Goal: Task Accomplishment & Management: Manage account settings

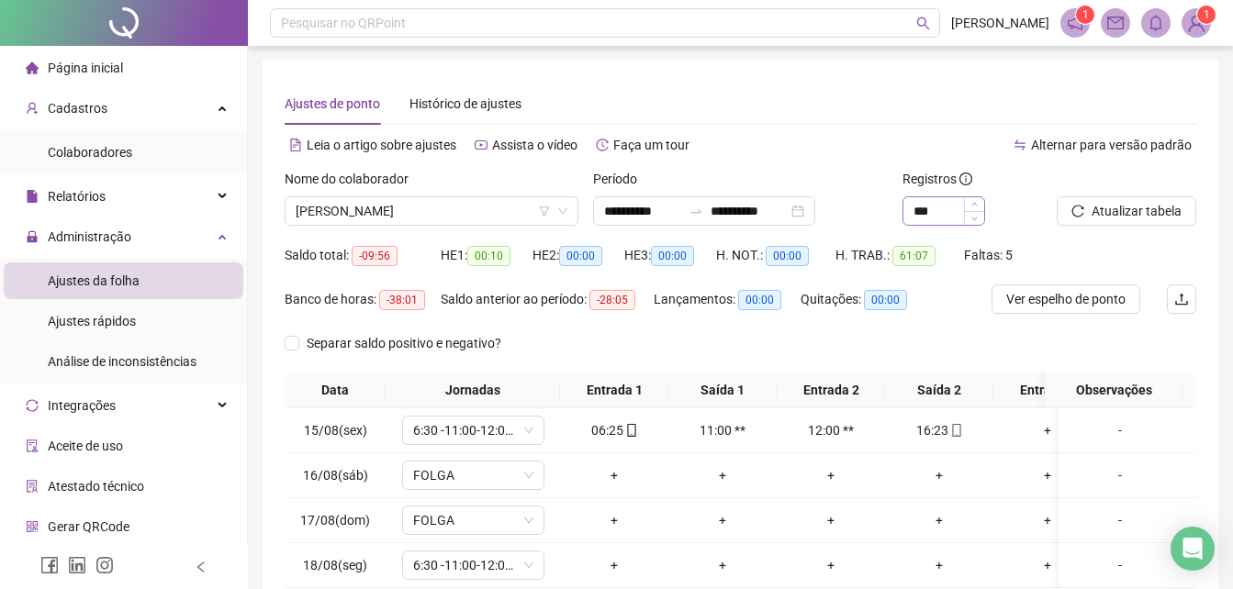
click at [924, 210] on input "*" at bounding box center [943, 211] width 81 height 28
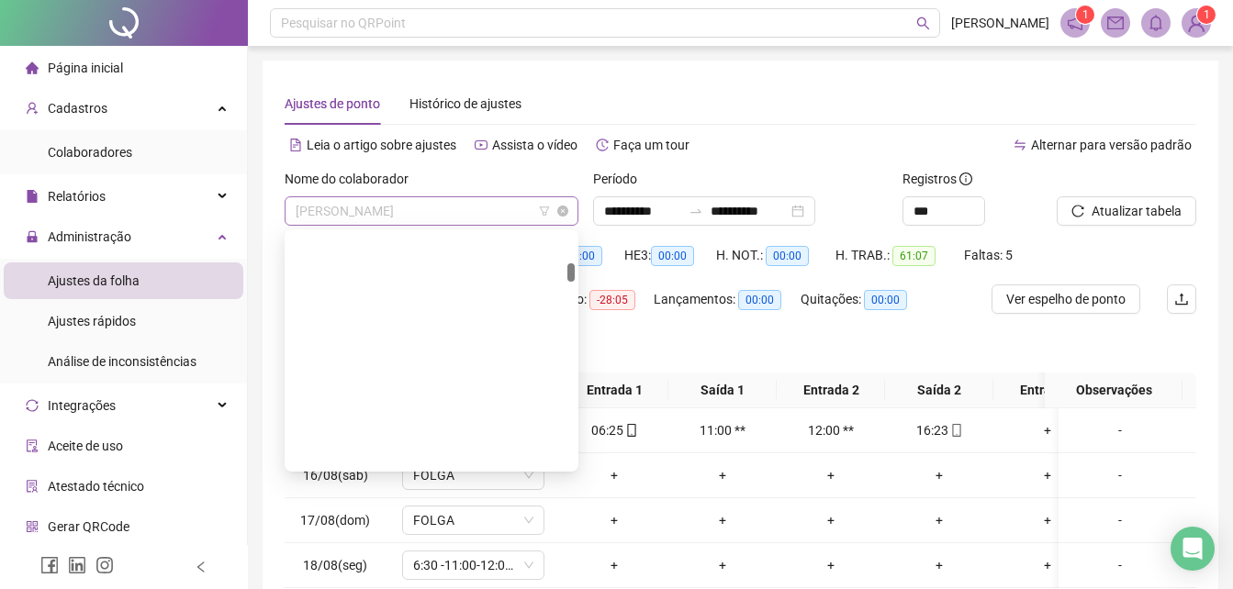
scroll to position [382, 0]
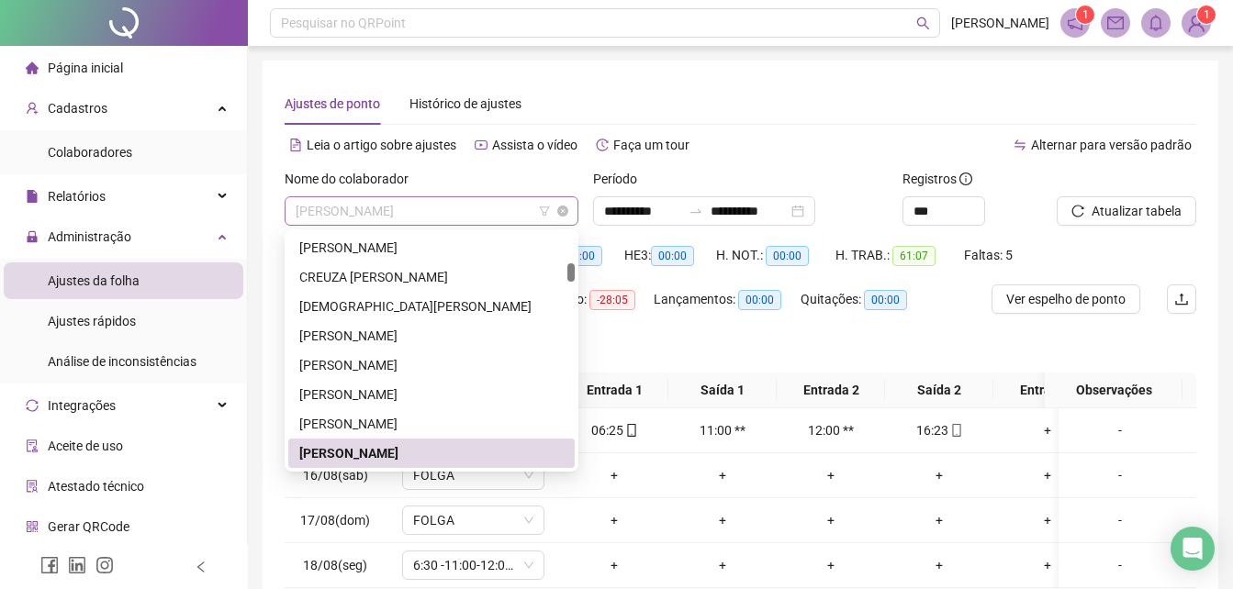
click at [443, 210] on span "[PERSON_NAME]" at bounding box center [432, 211] width 272 height 28
type input "*"
click at [447, 205] on span "[PERSON_NAME]" at bounding box center [432, 211] width 272 height 28
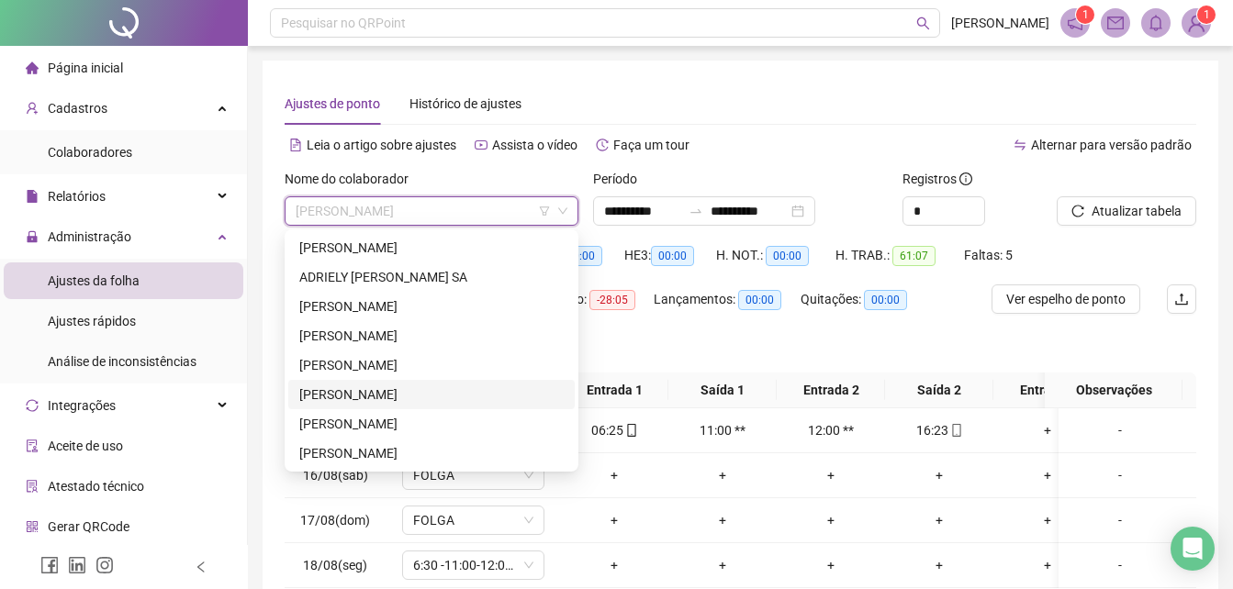
scroll to position [92, 0]
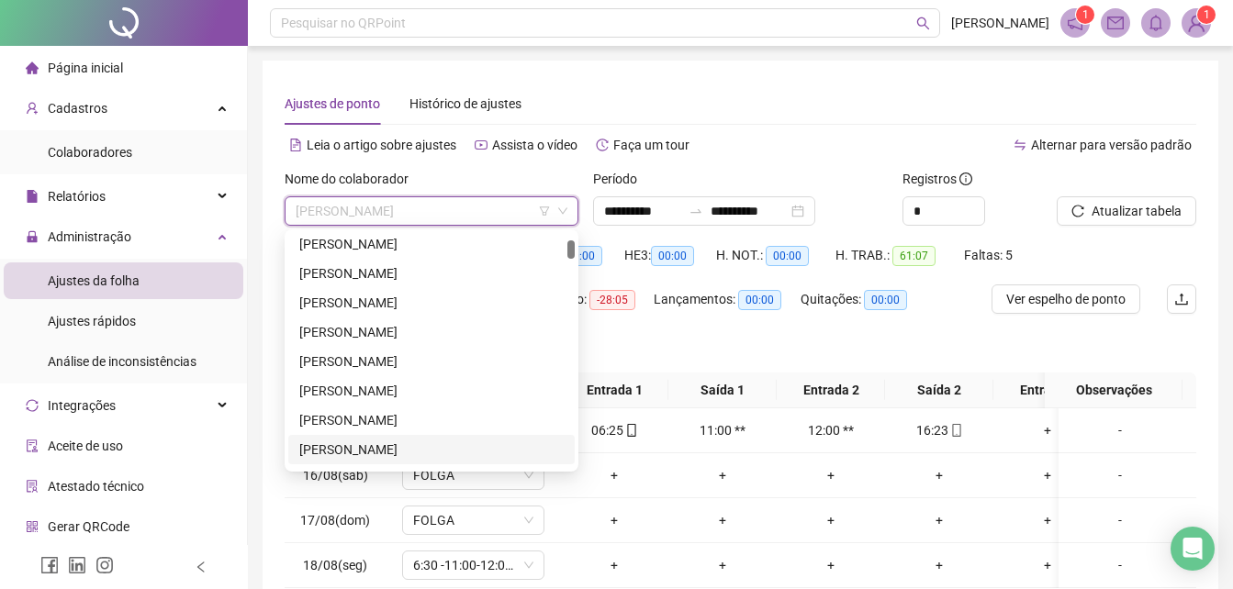
click at [358, 440] on div "[PERSON_NAME]" at bounding box center [431, 450] width 264 height 20
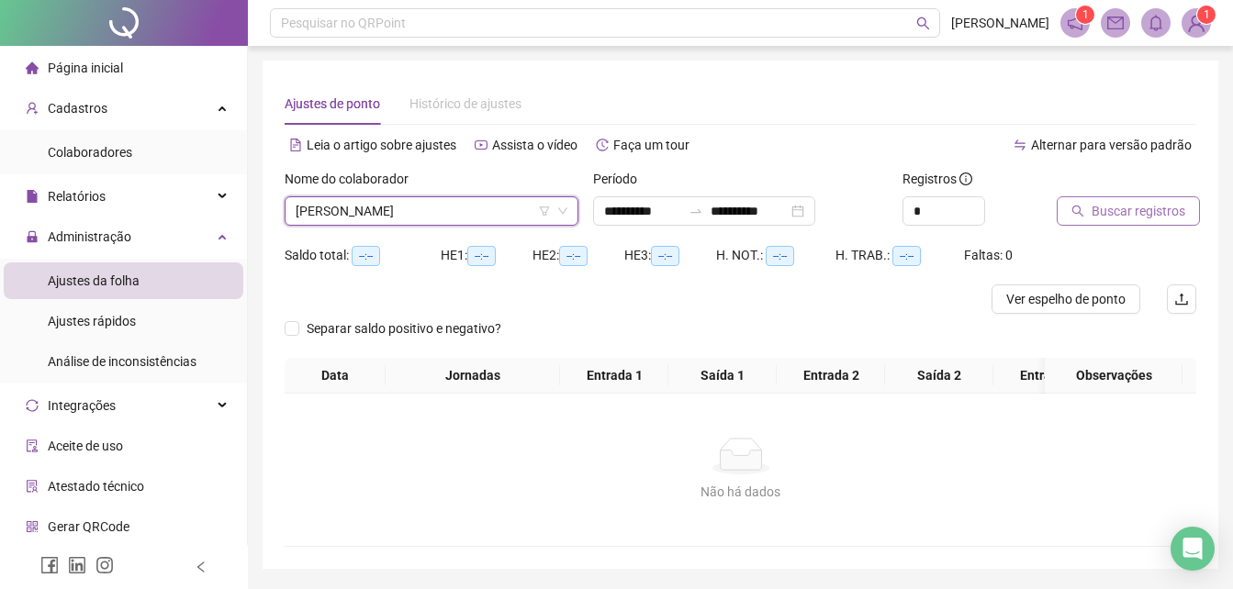
click at [1081, 218] on button "Buscar registros" at bounding box center [1128, 210] width 143 height 29
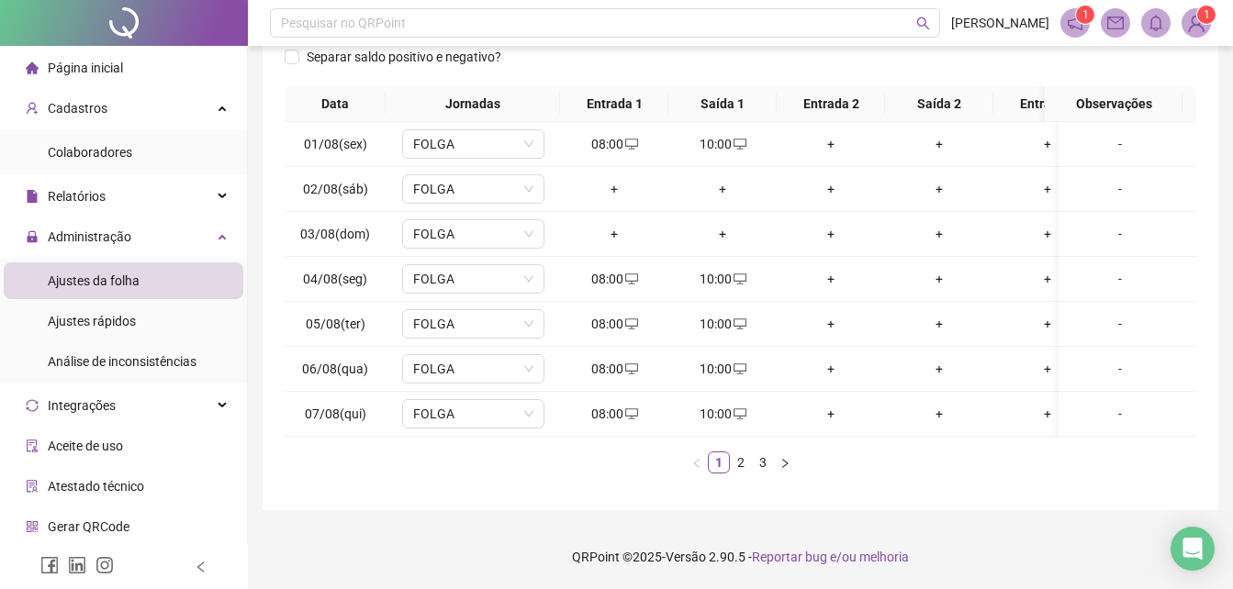
scroll to position [300, 0]
click at [733, 468] on link "2" at bounding box center [741, 463] width 20 height 20
click at [769, 462] on link "3" at bounding box center [763, 463] width 20 height 20
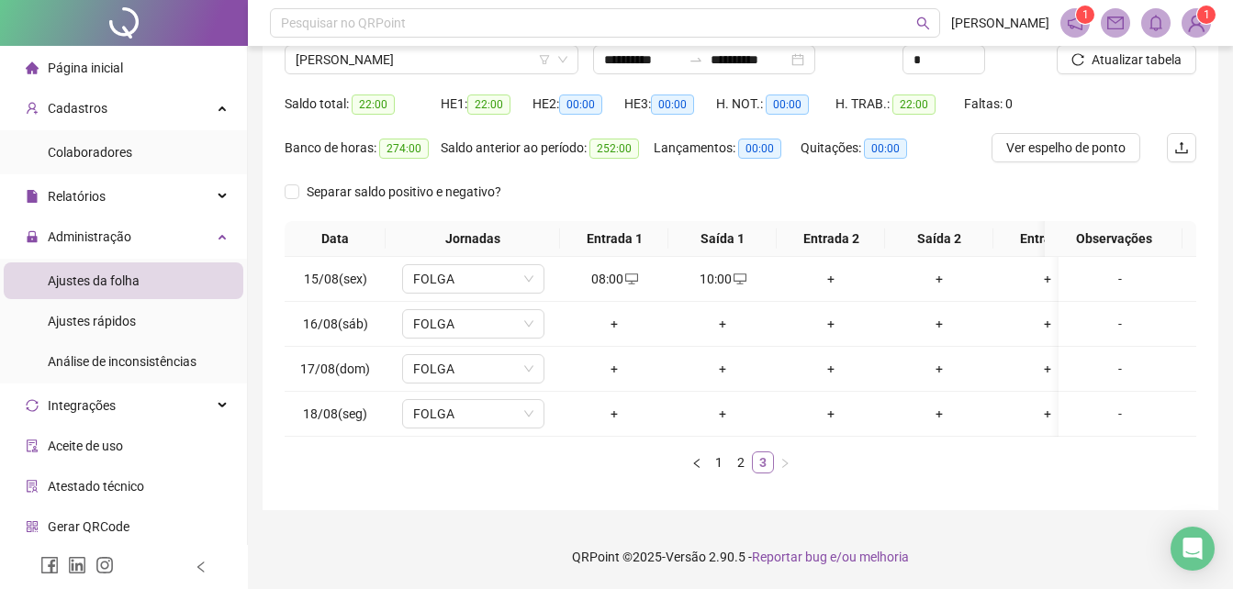
scroll to position [165, 0]
drag, startPoint x: 592, startPoint y: 264, endPoint x: 620, endPoint y: 267, distance: 27.7
click at [620, 269] on div "08:00" at bounding box center [614, 279] width 94 height 20
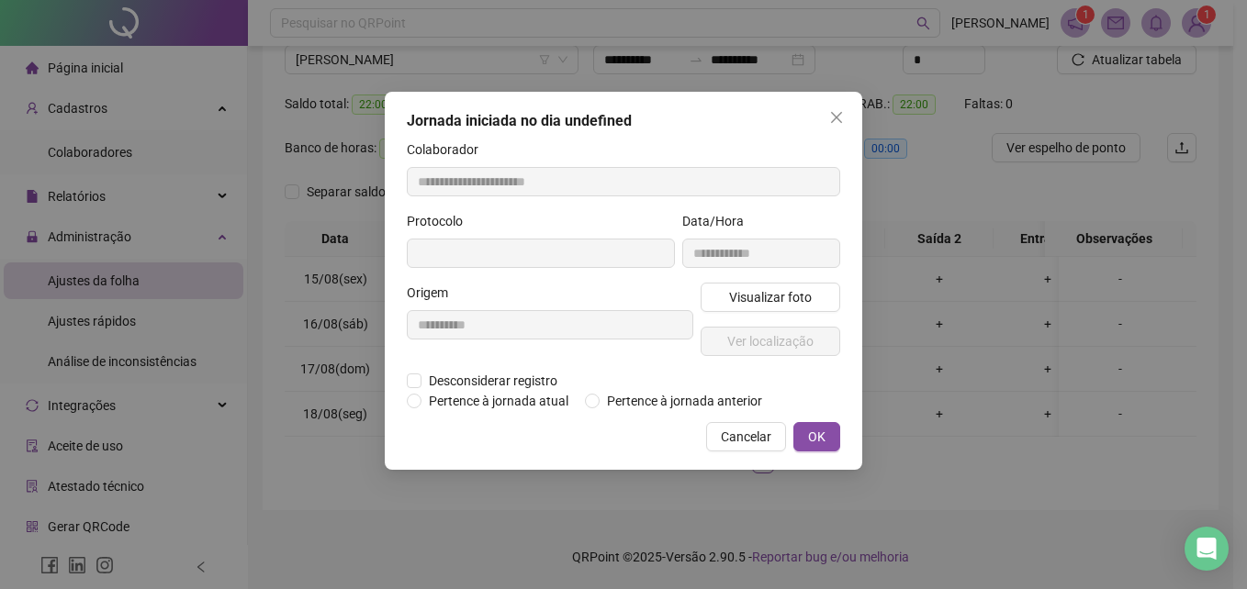
type input "**********"
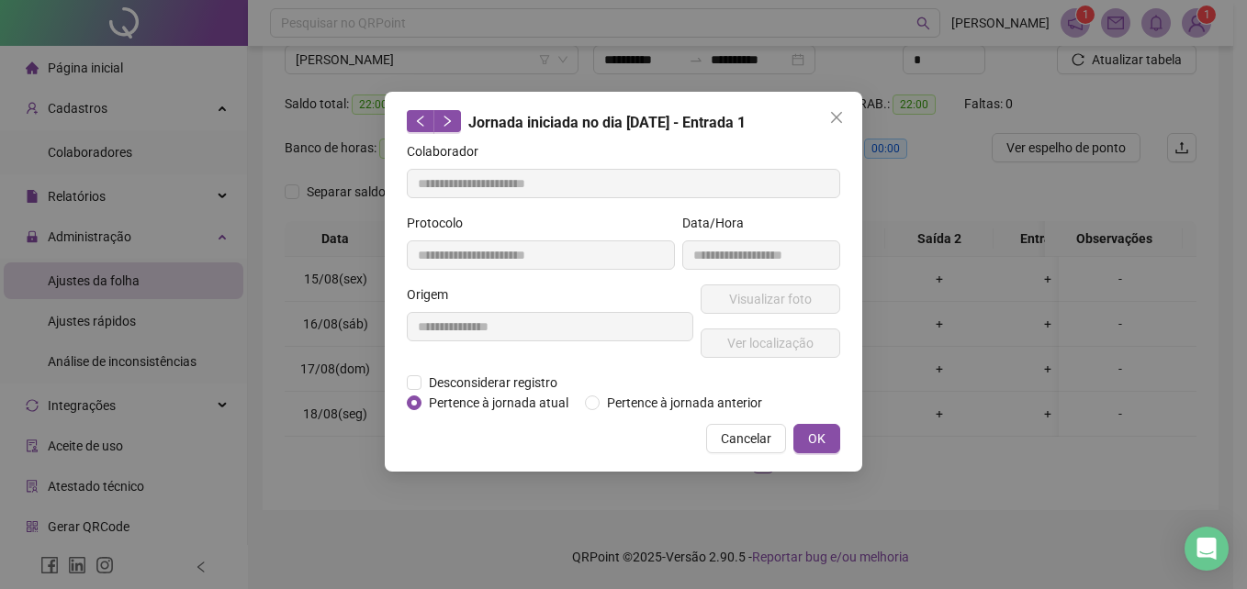
copy div "08:00"
click at [751, 437] on span "Cancelar" at bounding box center [746, 439] width 50 height 20
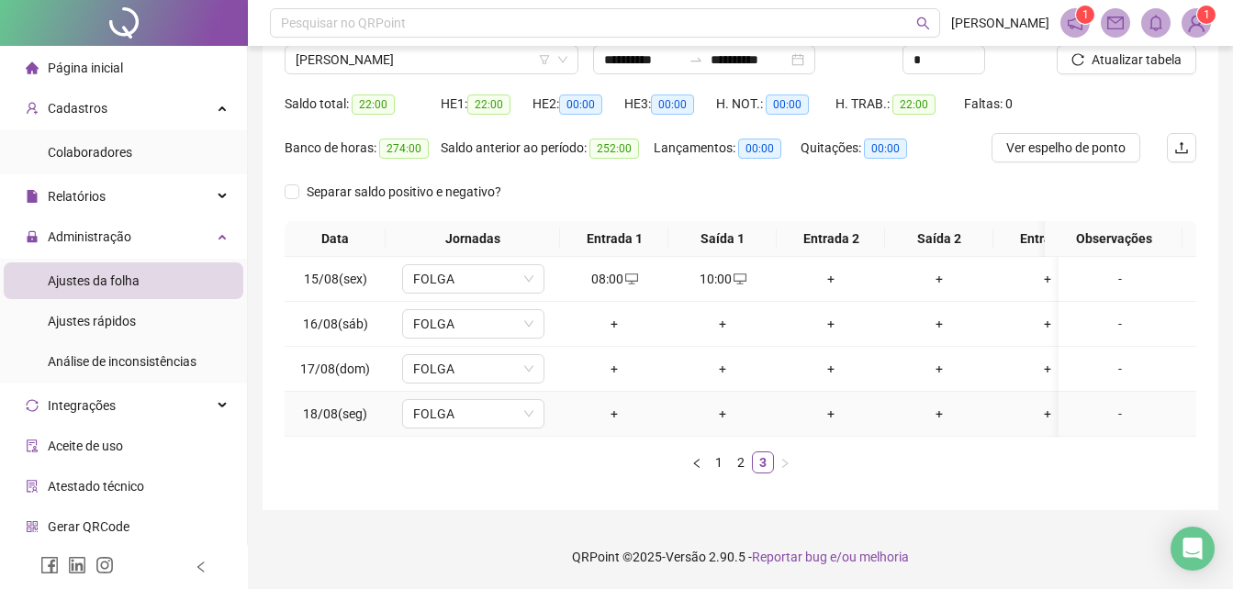
click at [613, 404] on div "+" at bounding box center [614, 414] width 94 height 20
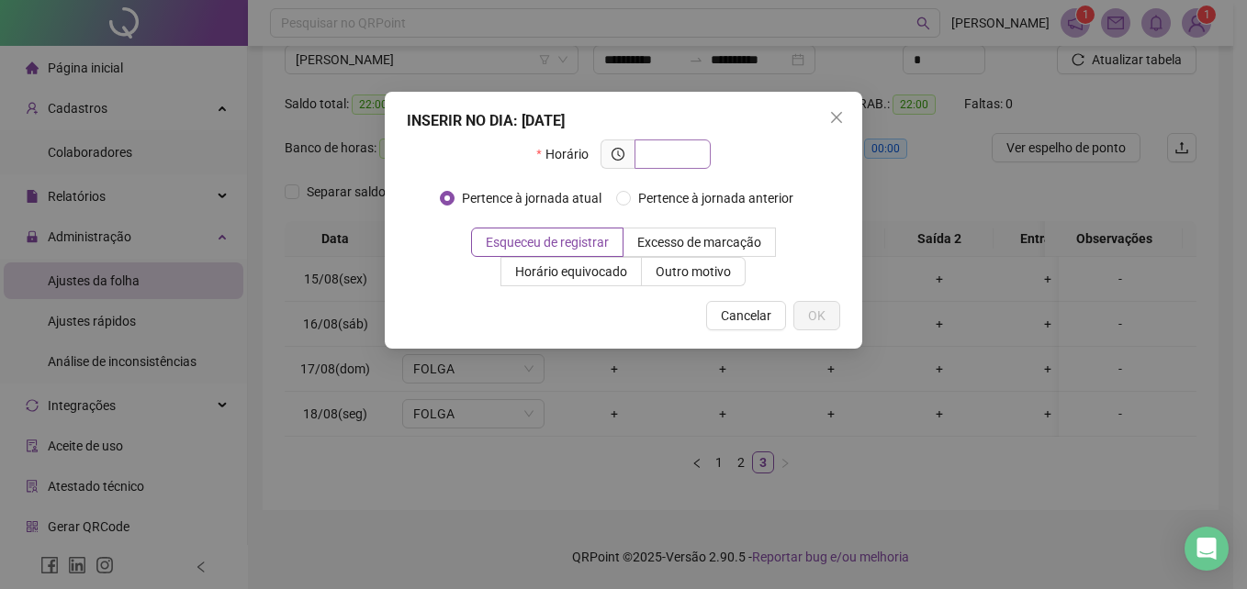
click at [693, 158] on input "text" at bounding box center [670, 154] width 50 height 20
type input "*****"
click at [709, 264] on span "Outro motivo" at bounding box center [692, 271] width 75 height 15
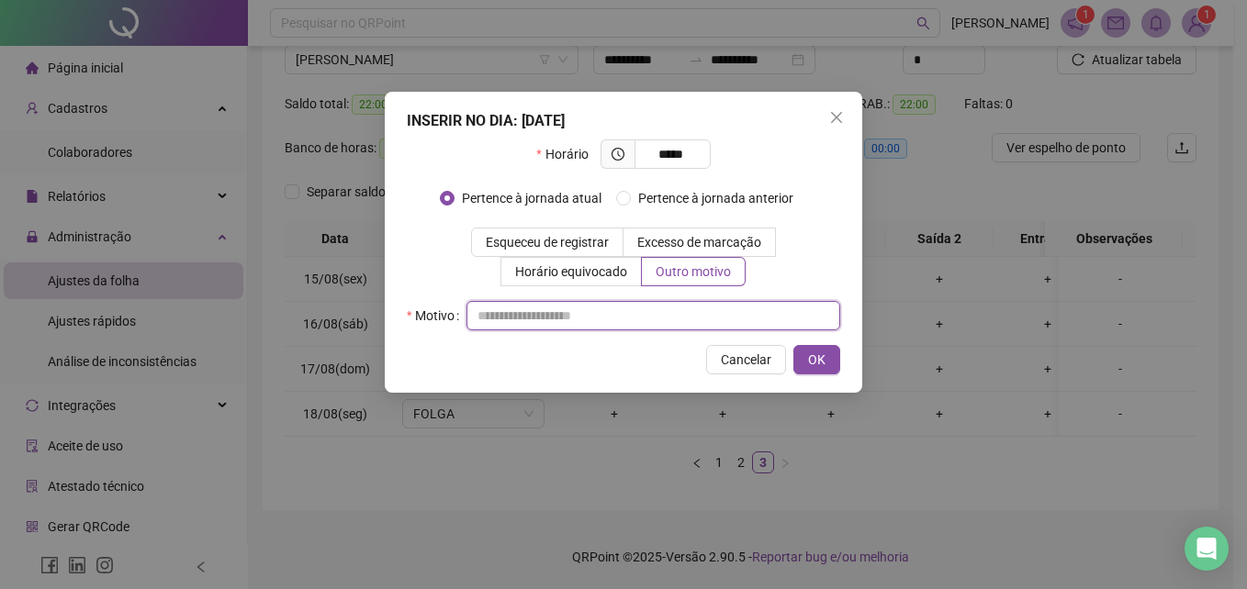
click at [630, 311] on input "text" at bounding box center [653, 315] width 374 height 29
type input "**"
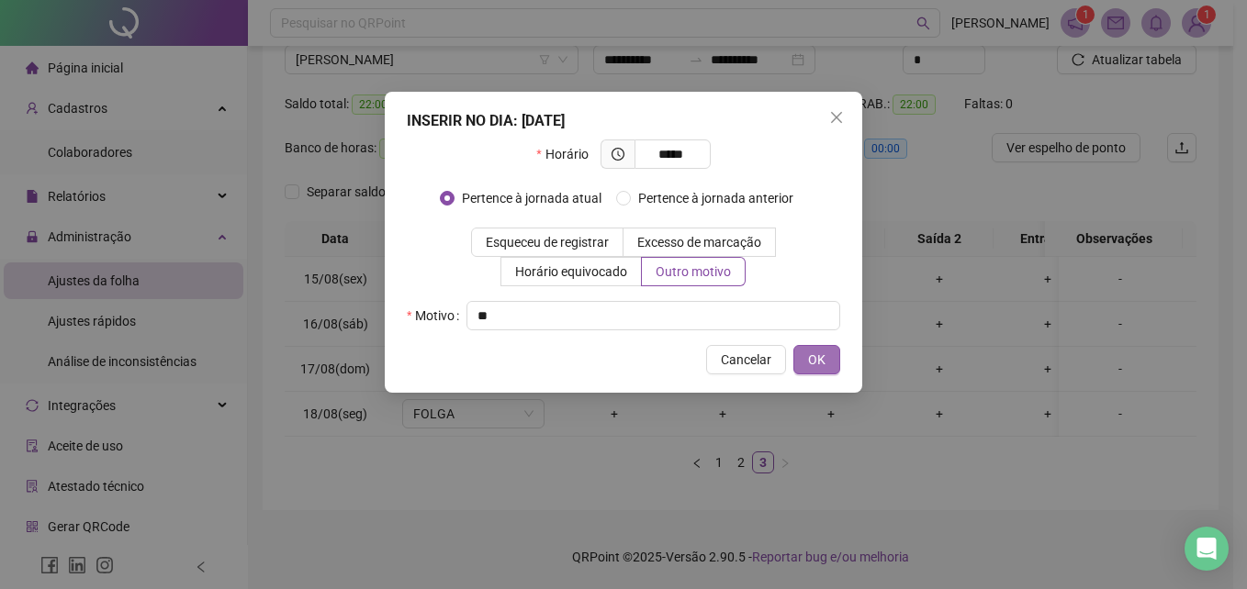
click at [816, 363] on span "OK" at bounding box center [816, 360] width 17 height 20
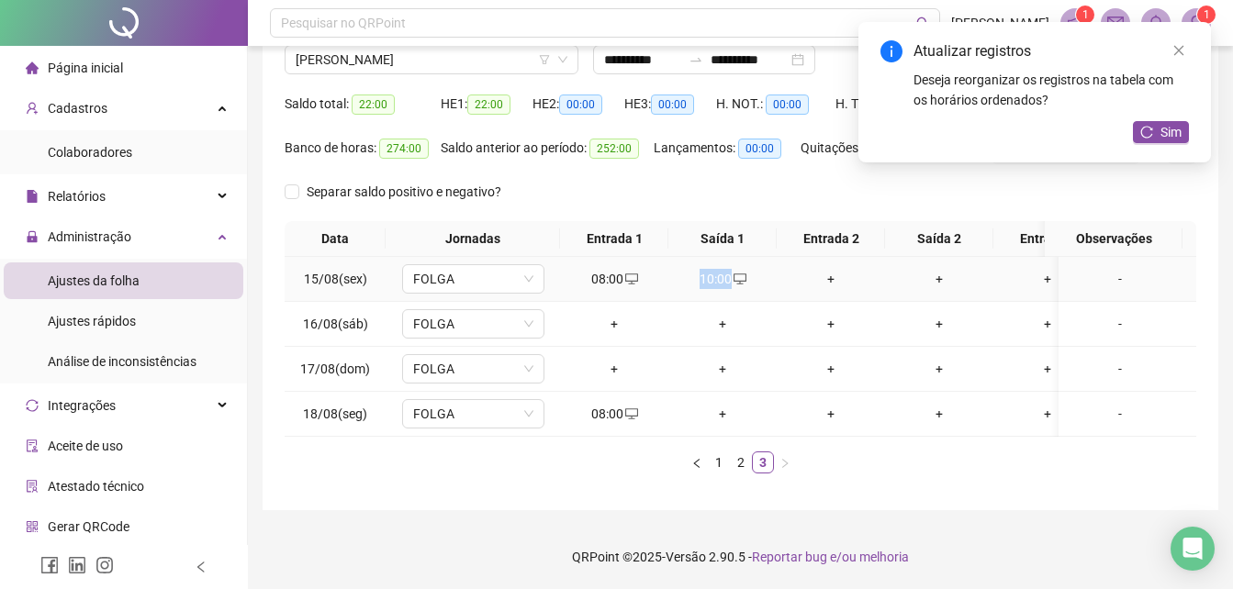
drag, startPoint x: 711, startPoint y: 262, endPoint x: 743, endPoint y: 257, distance: 32.5
click at [743, 269] on div "10:00" at bounding box center [723, 279] width 94 height 20
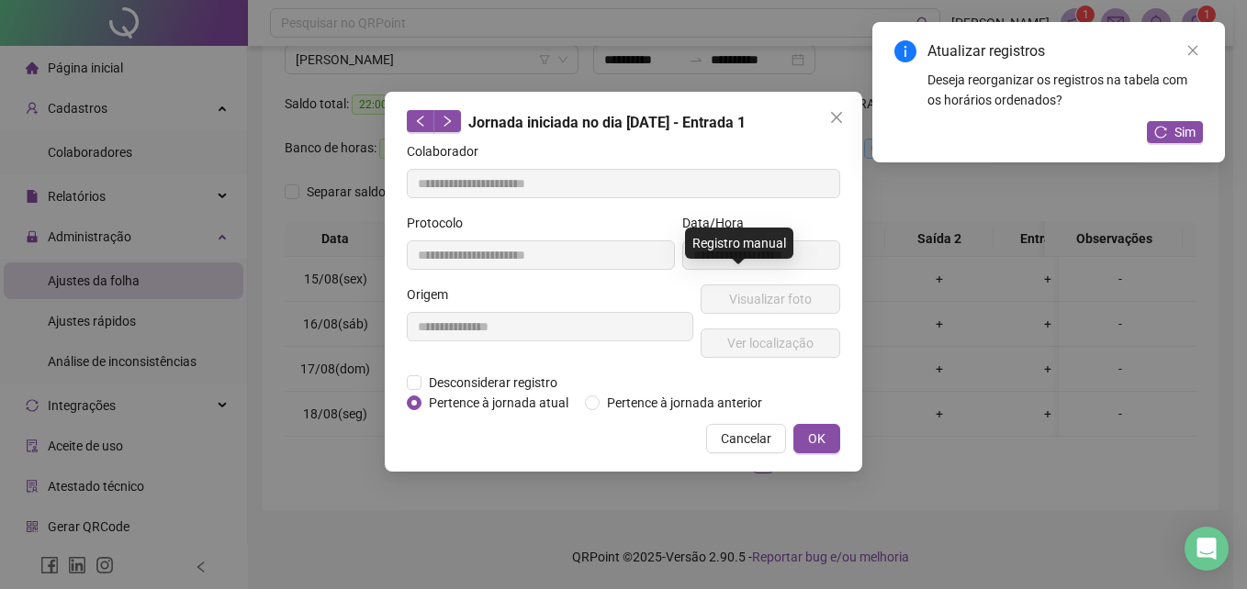
type input "**********"
copy div "10:00"
drag, startPoint x: 738, startPoint y: 454, endPoint x: 740, endPoint y: 435, distance: 18.5
click at [740, 435] on div "**********" at bounding box center [623, 282] width 477 height 380
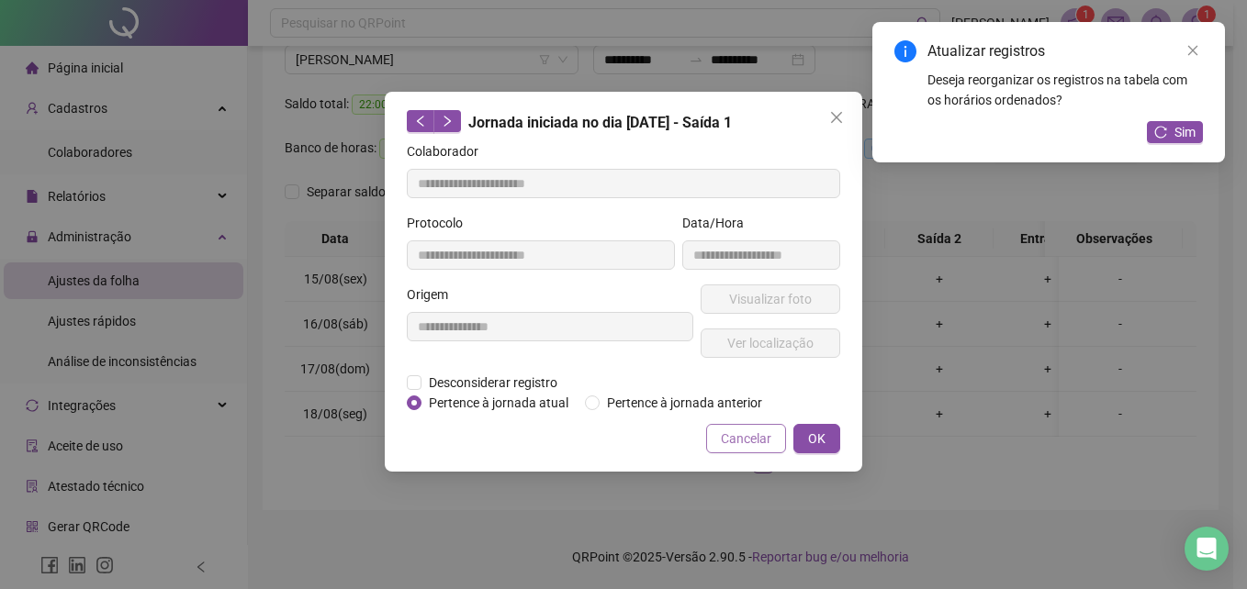
click at [740, 435] on span "Cancelar" at bounding box center [746, 439] width 50 height 20
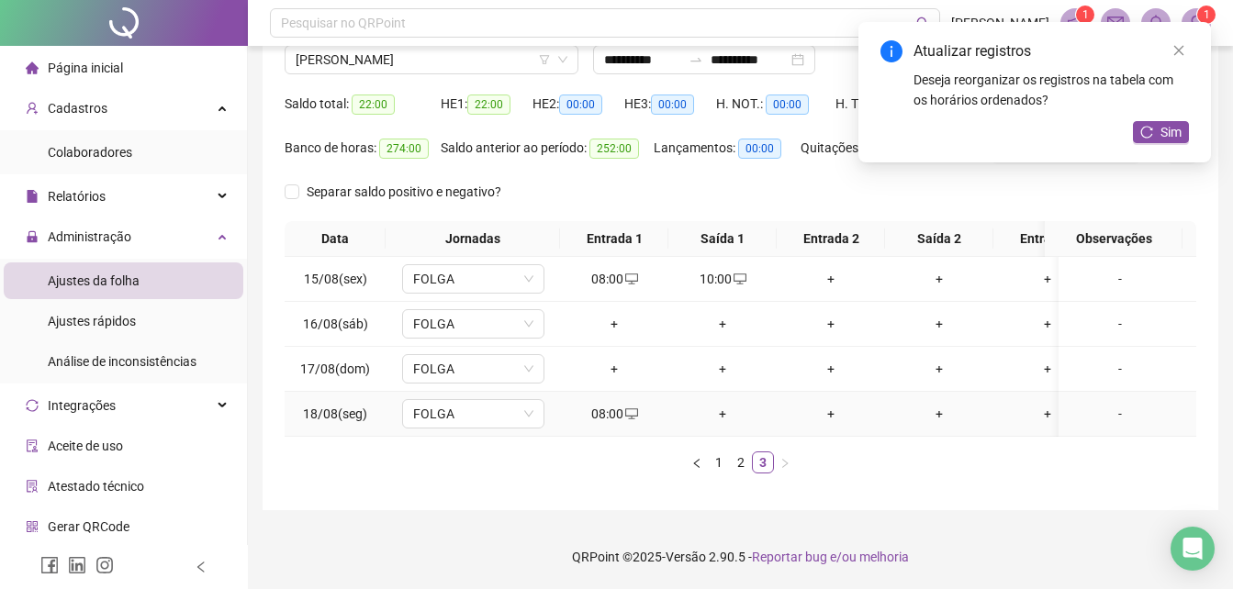
click at [823, 404] on div "+" at bounding box center [831, 414] width 94 height 20
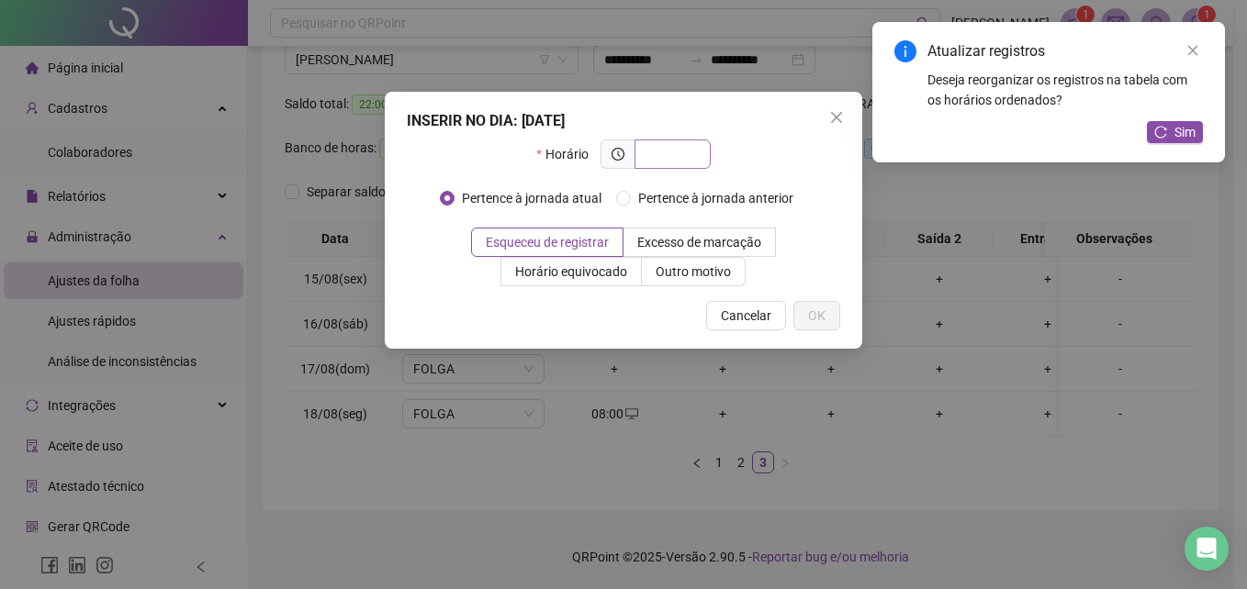
click at [671, 152] on input "text" at bounding box center [670, 154] width 50 height 20
type input "*****"
click at [719, 272] on span "Outro motivo" at bounding box center [692, 271] width 75 height 15
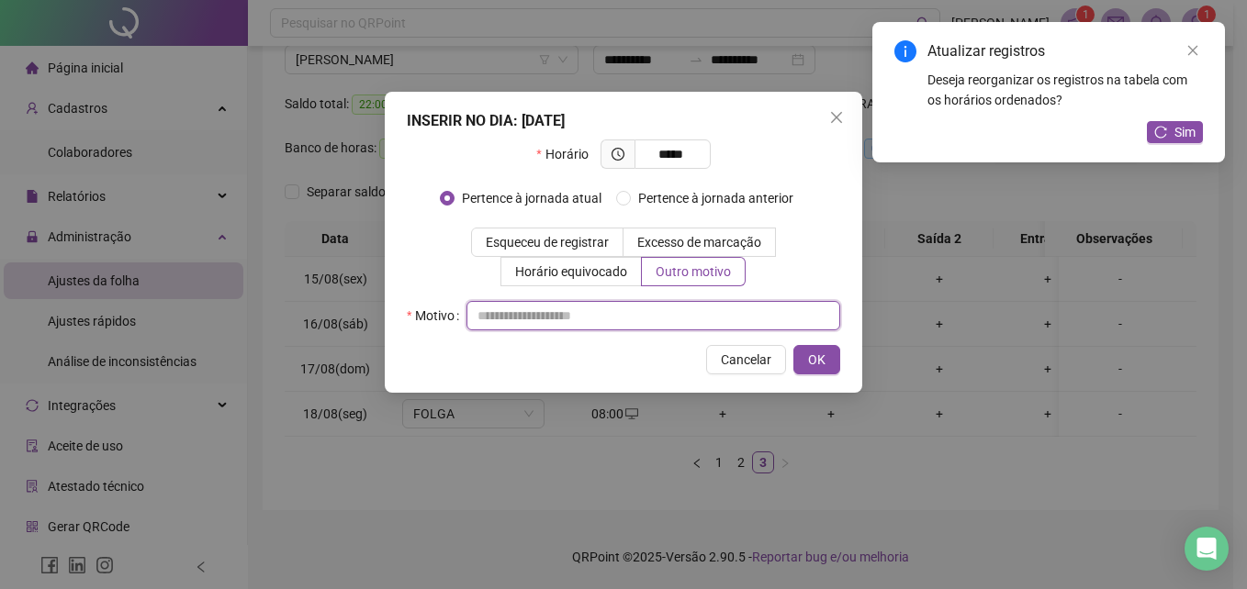
click at [674, 313] on input "text" at bounding box center [653, 315] width 374 height 29
type input "**"
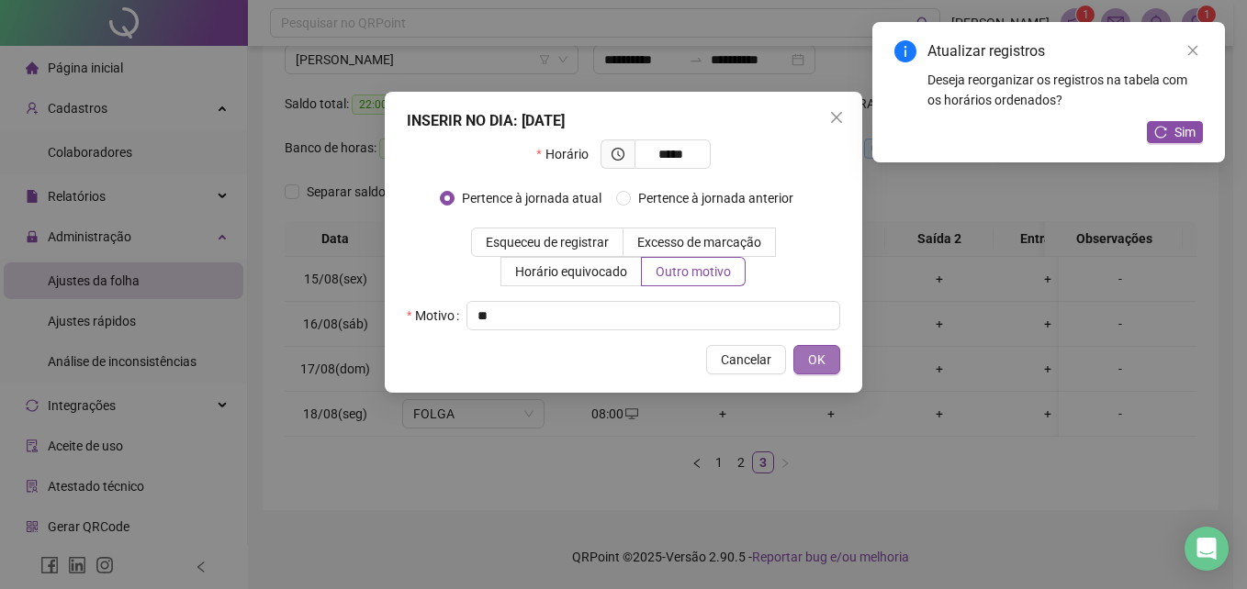
click at [818, 354] on span "OK" at bounding box center [816, 360] width 17 height 20
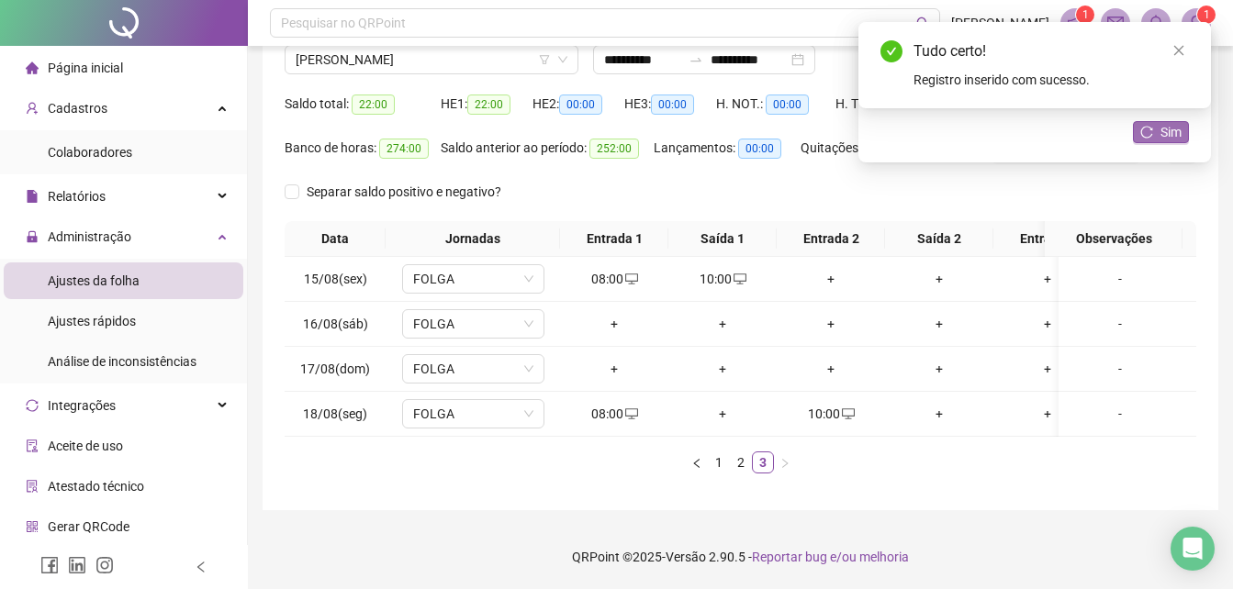
click at [1165, 124] on span "Sim" at bounding box center [1170, 132] width 21 height 20
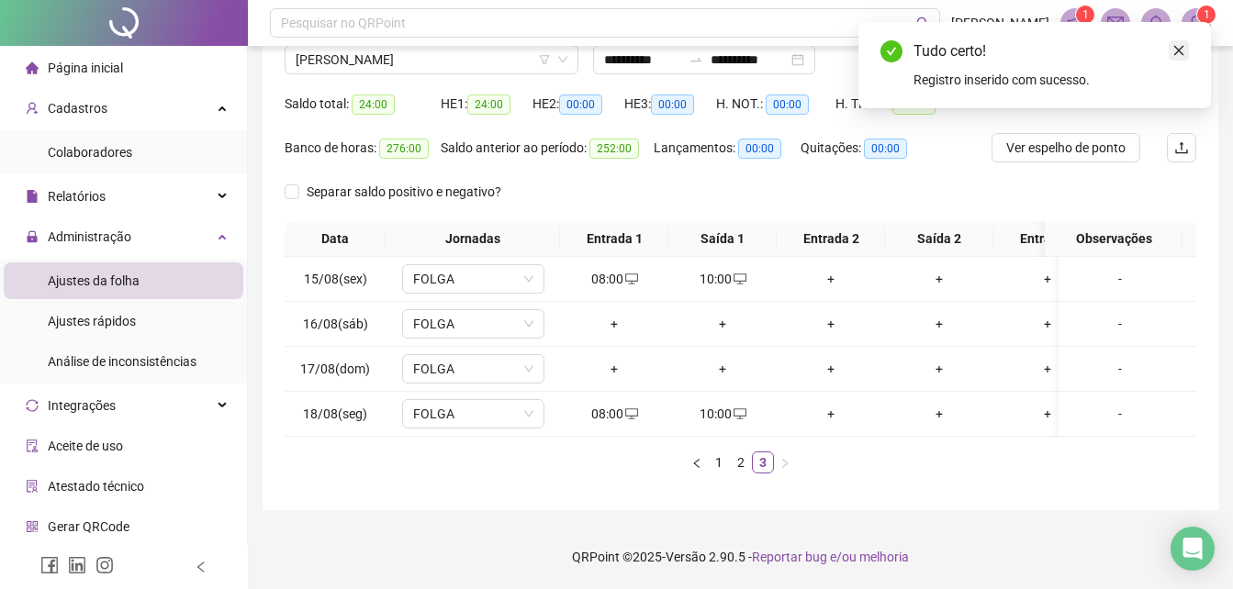
click at [1183, 59] on link "Close" at bounding box center [1179, 50] width 20 height 20
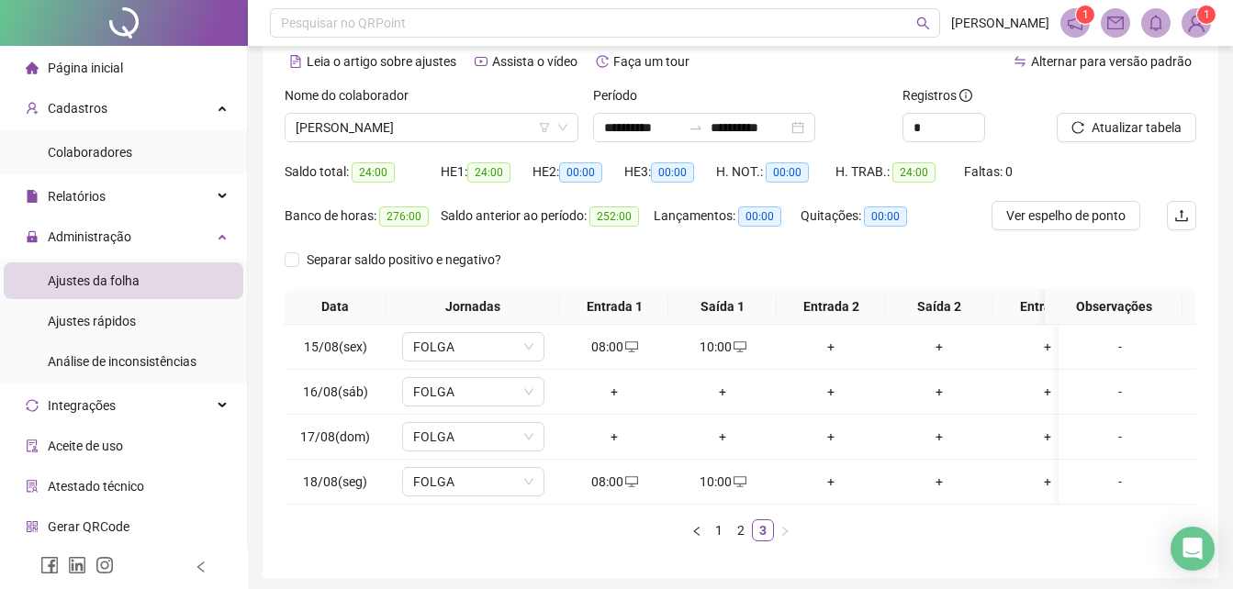
scroll to position [0, 0]
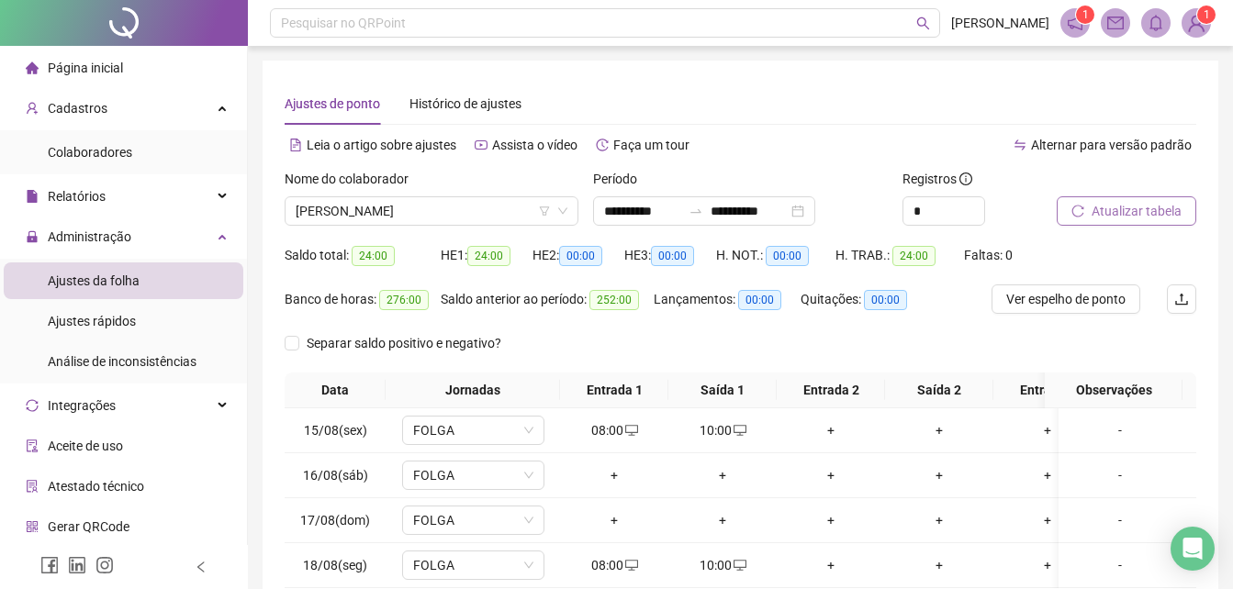
click at [1124, 210] on span "Atualizar tabela" at bounding box center [1137, 211] width 90 height 20
drag, startPoint x: 1243, startPoint y: 433, endPoint x: 1191, endPoint y: 103, distance: 334.6
click at [1191, 103] on div "Ajustes de ponto Histórico de ajustes" at bounding box center [741, 104] width 912 height 42
click at [507, 205] on span "[PERSON_NAME]" at bounding box center [432, 211] width 272 height 28
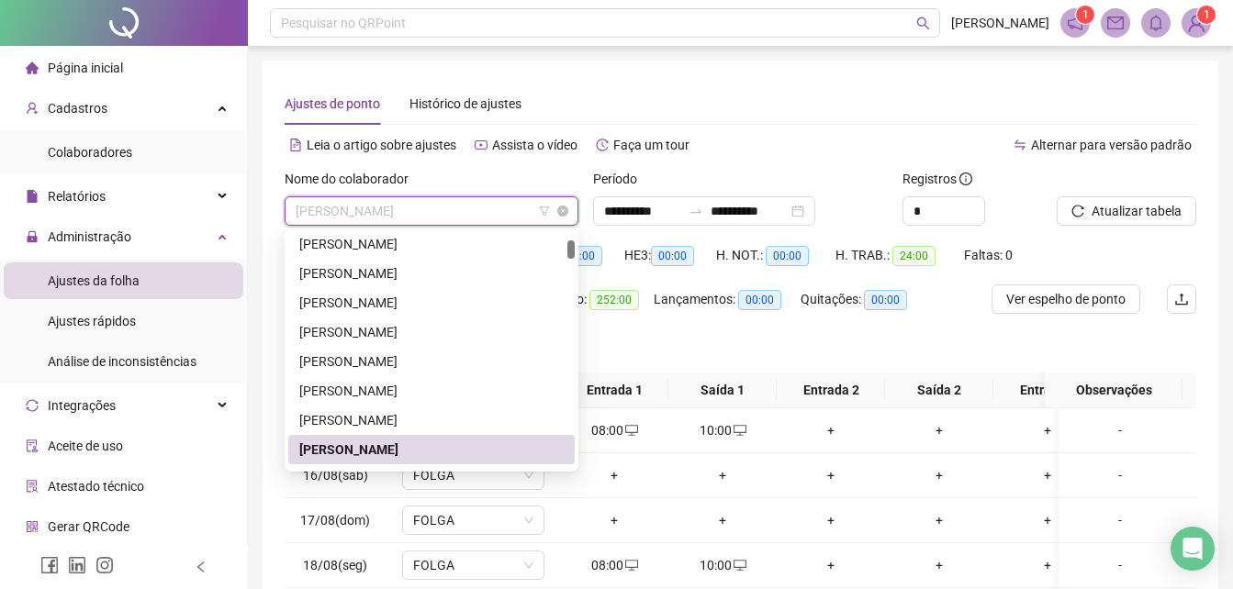
click at [507, 203] on span "[PERSON_NAME]" at bounding box center [432, 211] width 272 height 28
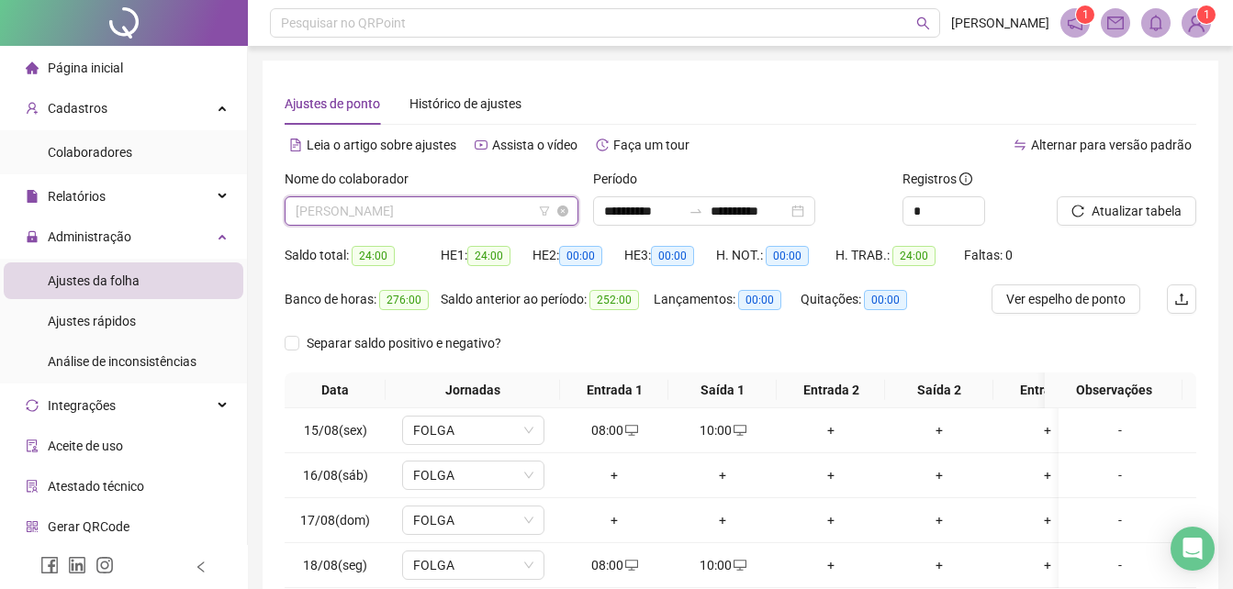
click at [473, 215] on span "[PERSON_NAME]" at bounding box center [432, 211] width 272 height 28
